Goal: Information Seeking & Learning: Learn about a topic

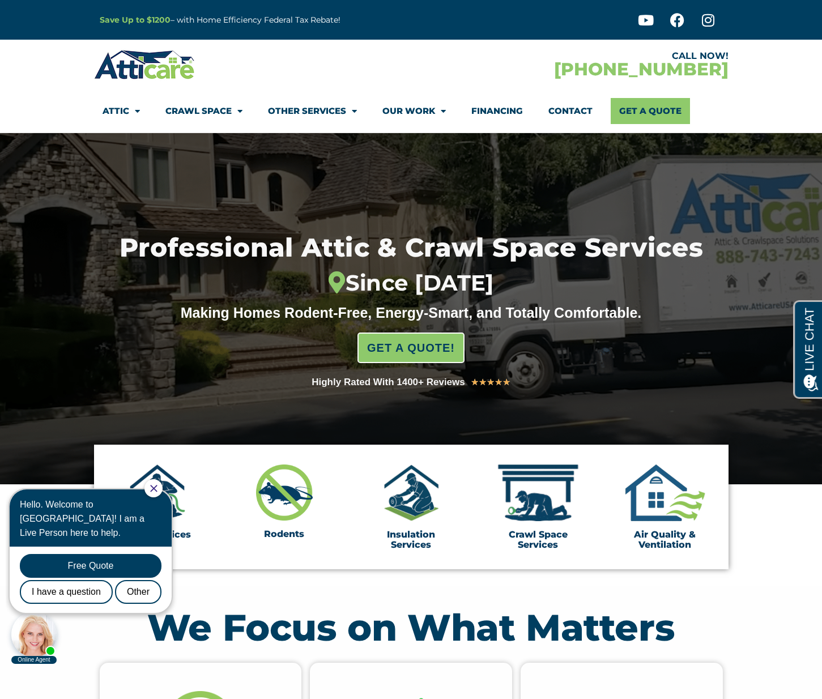
click at [157, 487] on icon "Close Chat" at bounding box center [153, 488] width 7 height 7
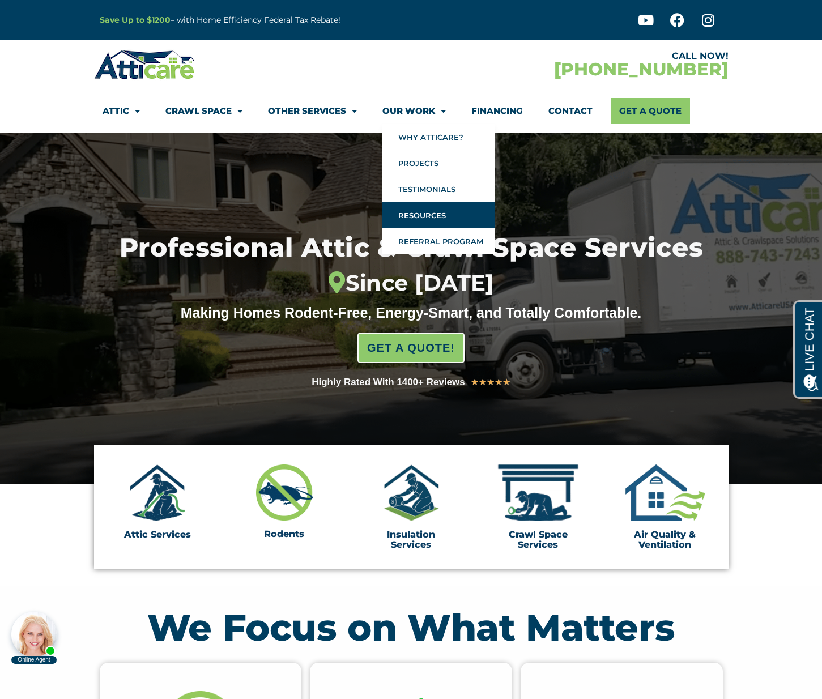
click at [439, 212] on link "Resources" at bounding box center [438, 215] width 112 height 26
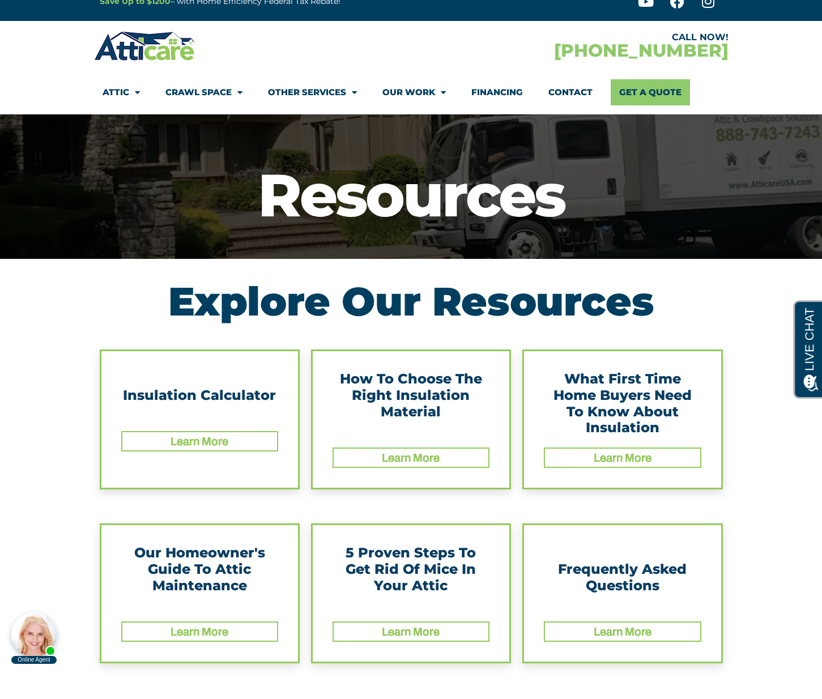
scroll to position [18, 0]
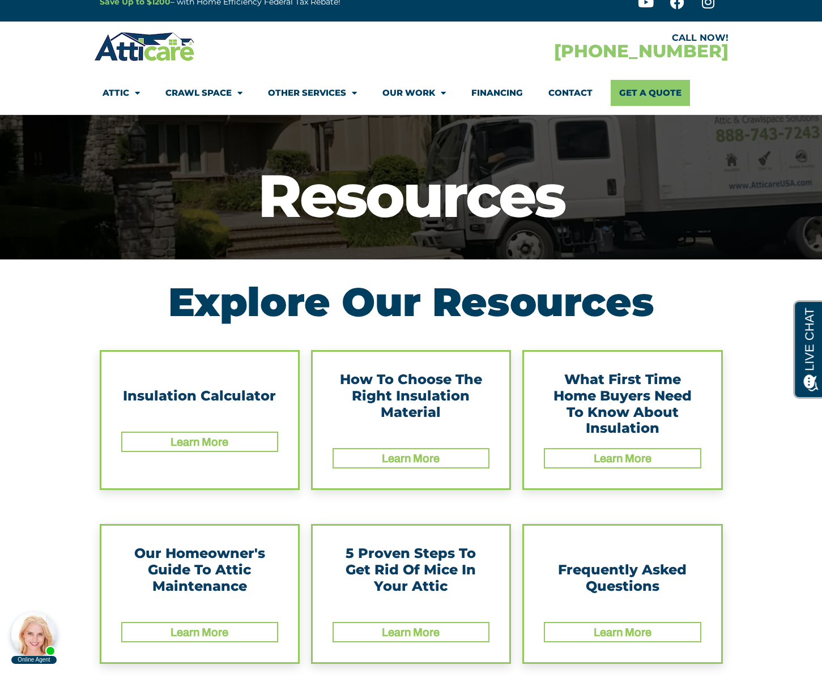
click at [399, 460] on link "Learn More" at bounding box center [411, 458] width 58 height 12
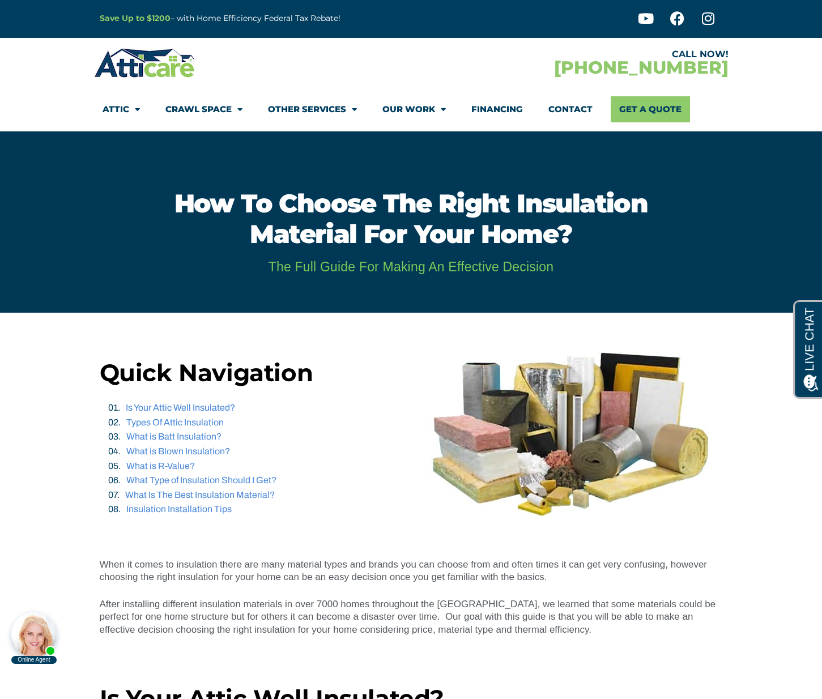
scroll to position [2, 0]
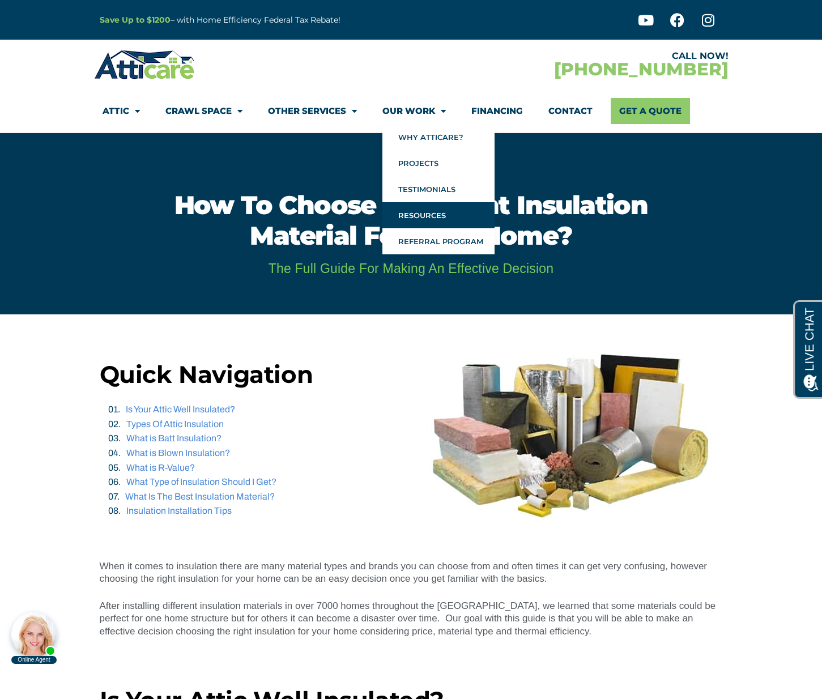
click at [435, 205] on link "Resources" at bounding box center [438, 215] width 112 height 26
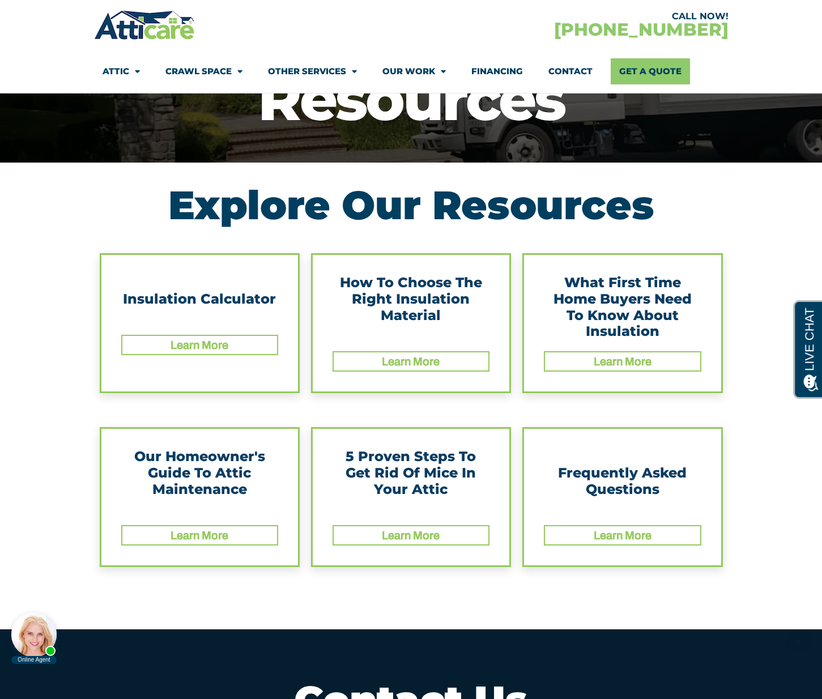
scroll to position [118, 0]
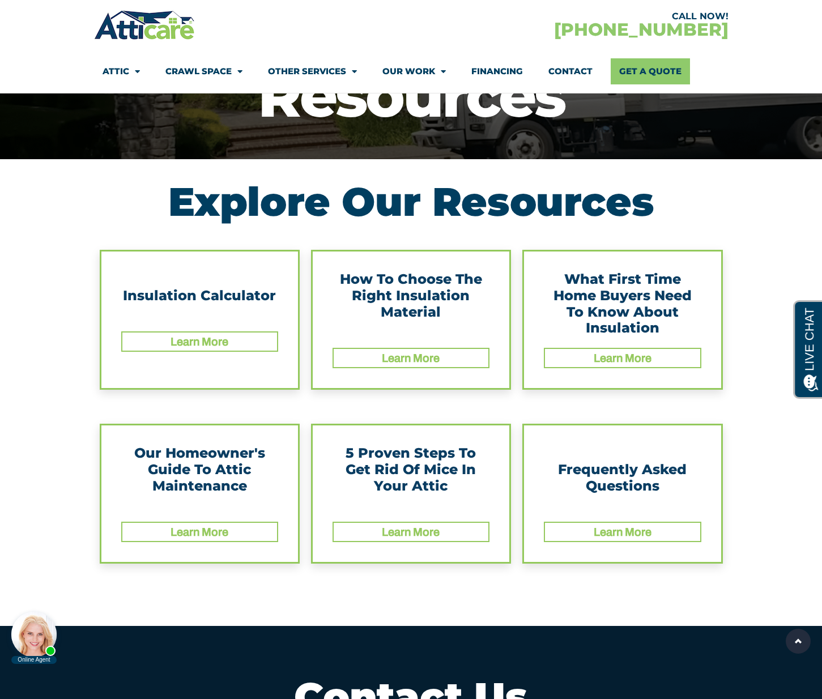
click at [425, 537] on link "Learn More" at bounding box center [411, 531] width 58 height 12
